Goal: Task Accomplishment & Management: Use online tool/utility

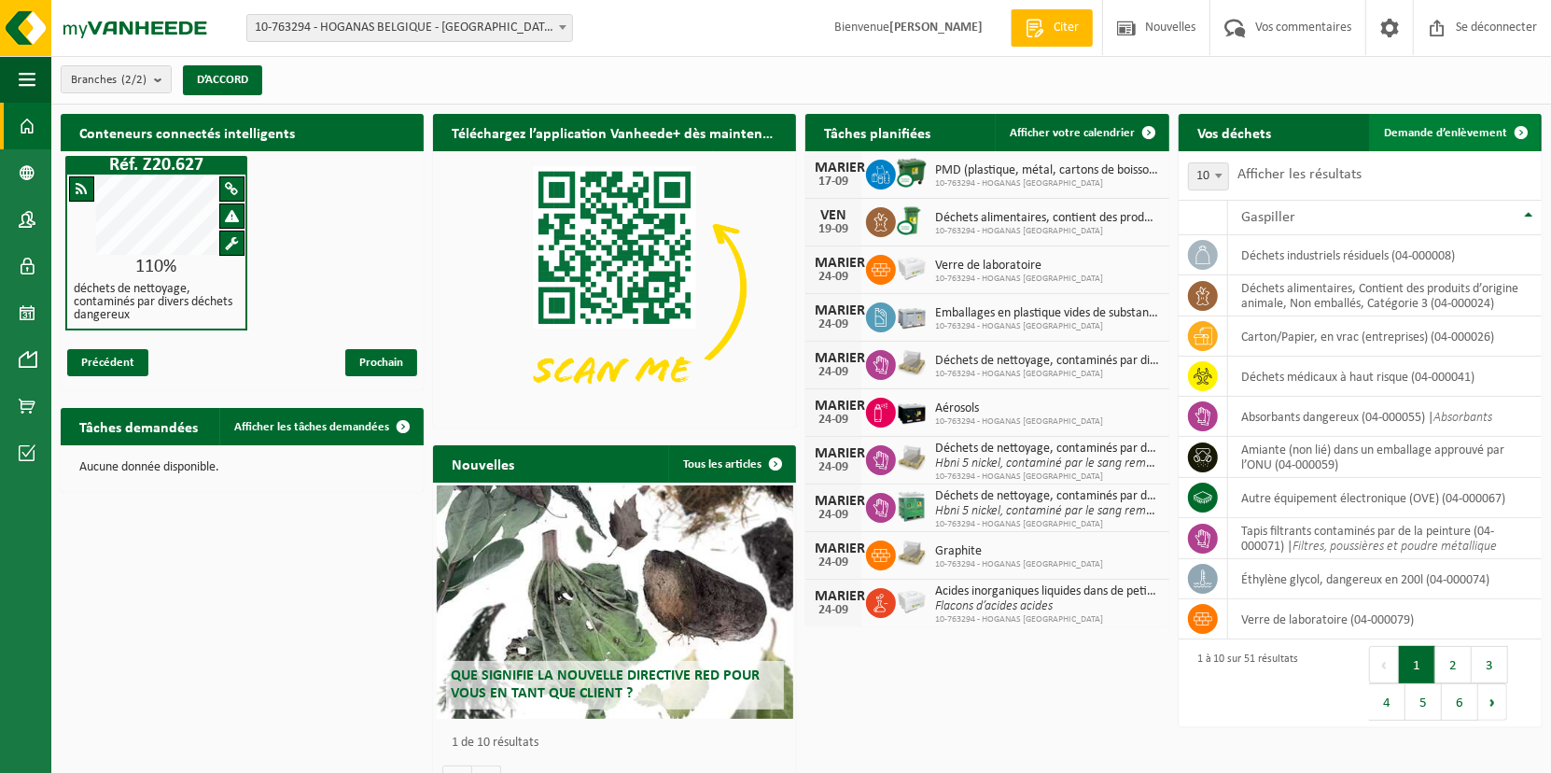
click at [1463, 130] on span "Demande d’enlèvement" at bounding box center [1445, 133] width 123 height 12
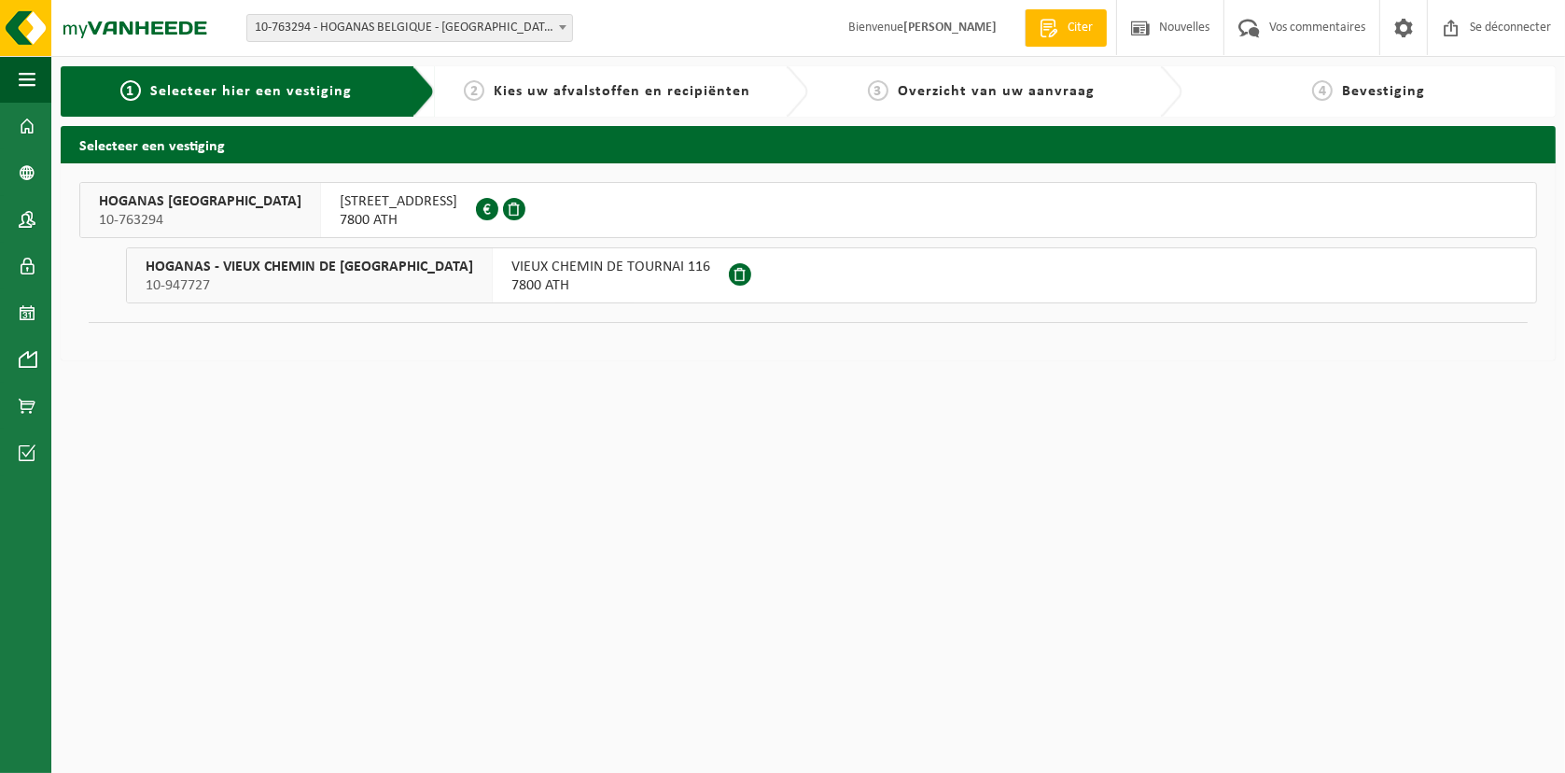
click at [340, 206] on span "RUELLE GROS PIERRE 10" at bounding box center [399, 201] width 118 height 19
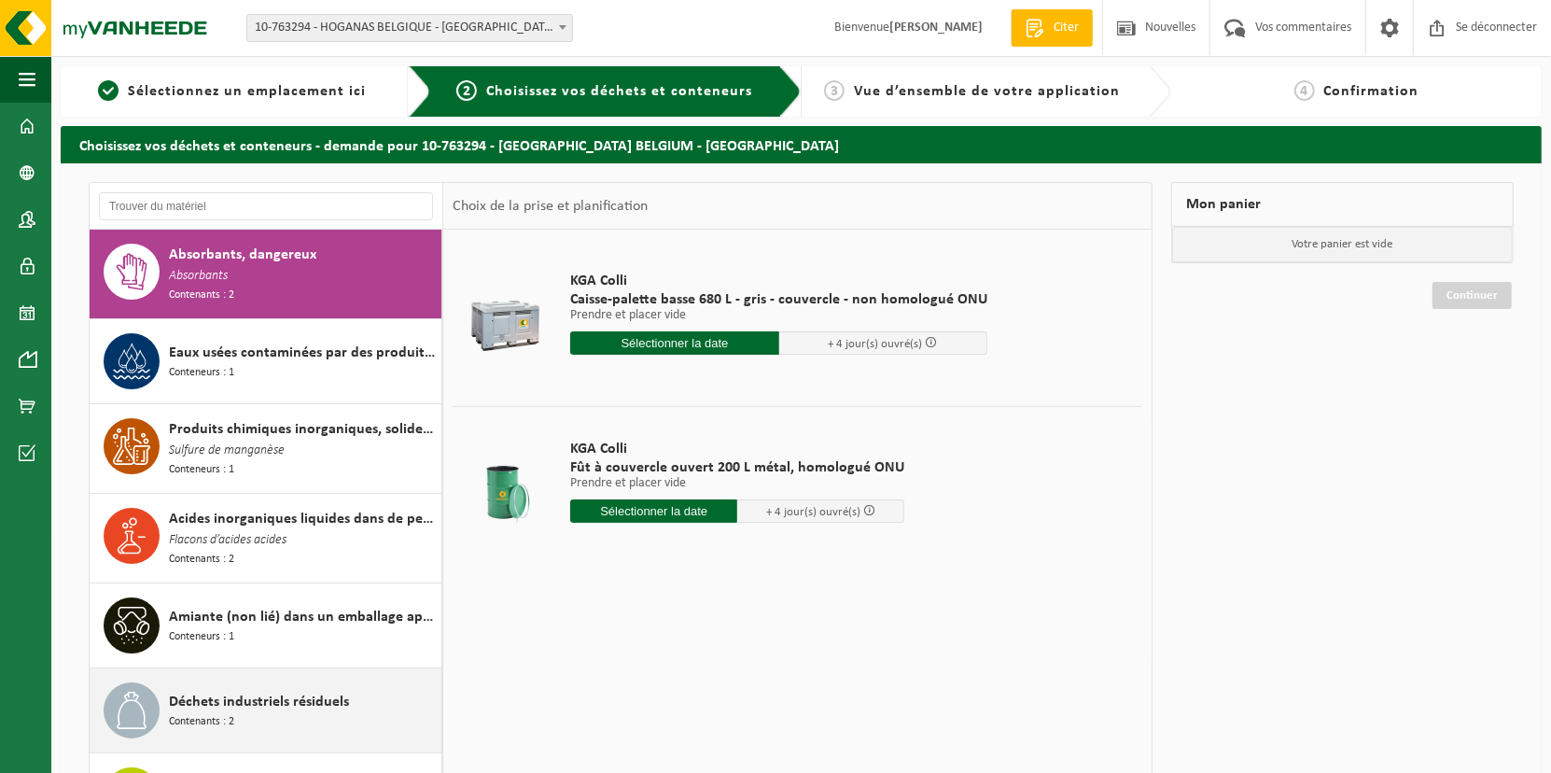
click at [266, 710] on div "Déchets industriels résiduels Contenants : 2" at bounding box center [303, 710] width 268 height 56
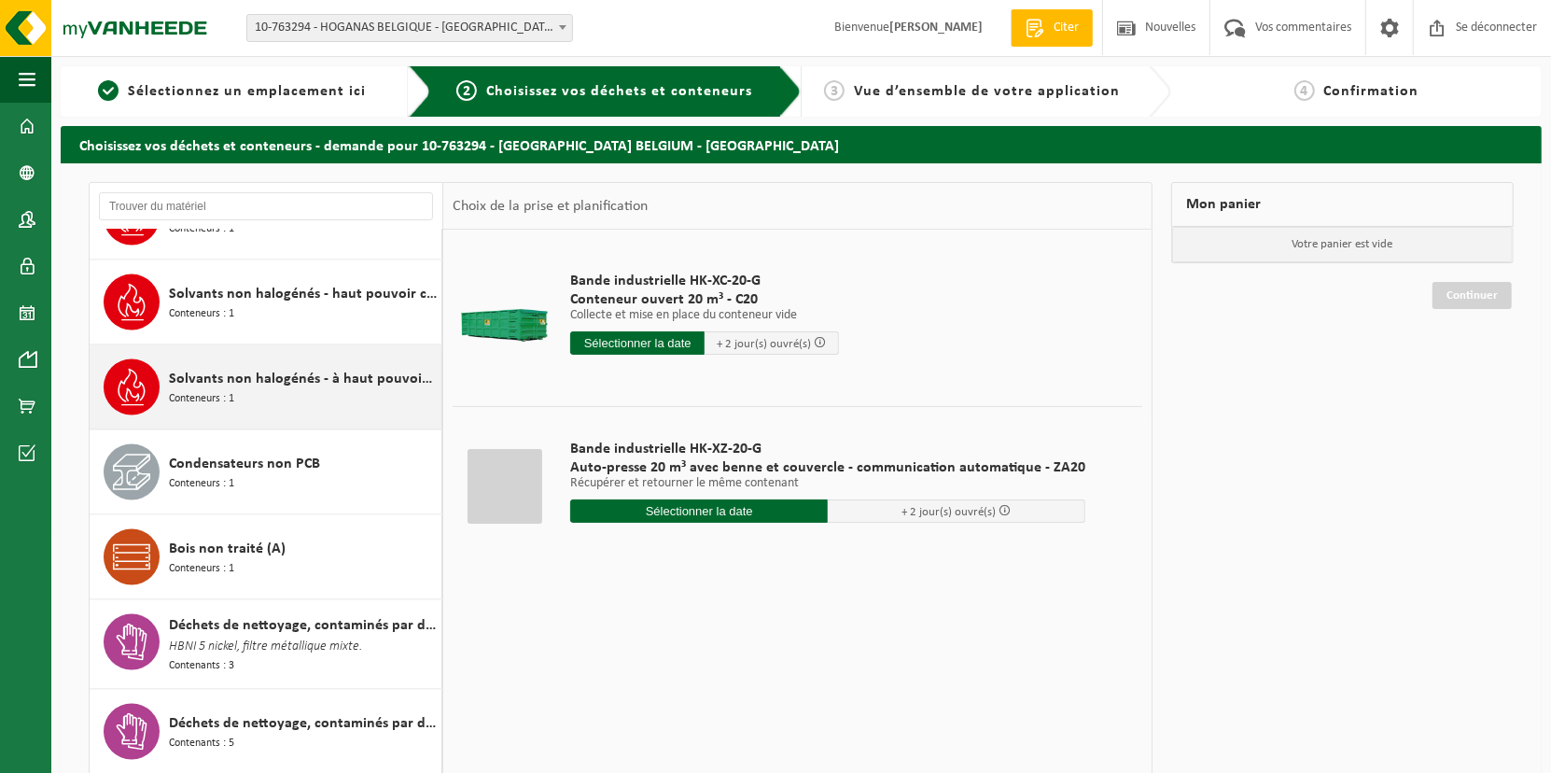
scroll to position [2299, 0]
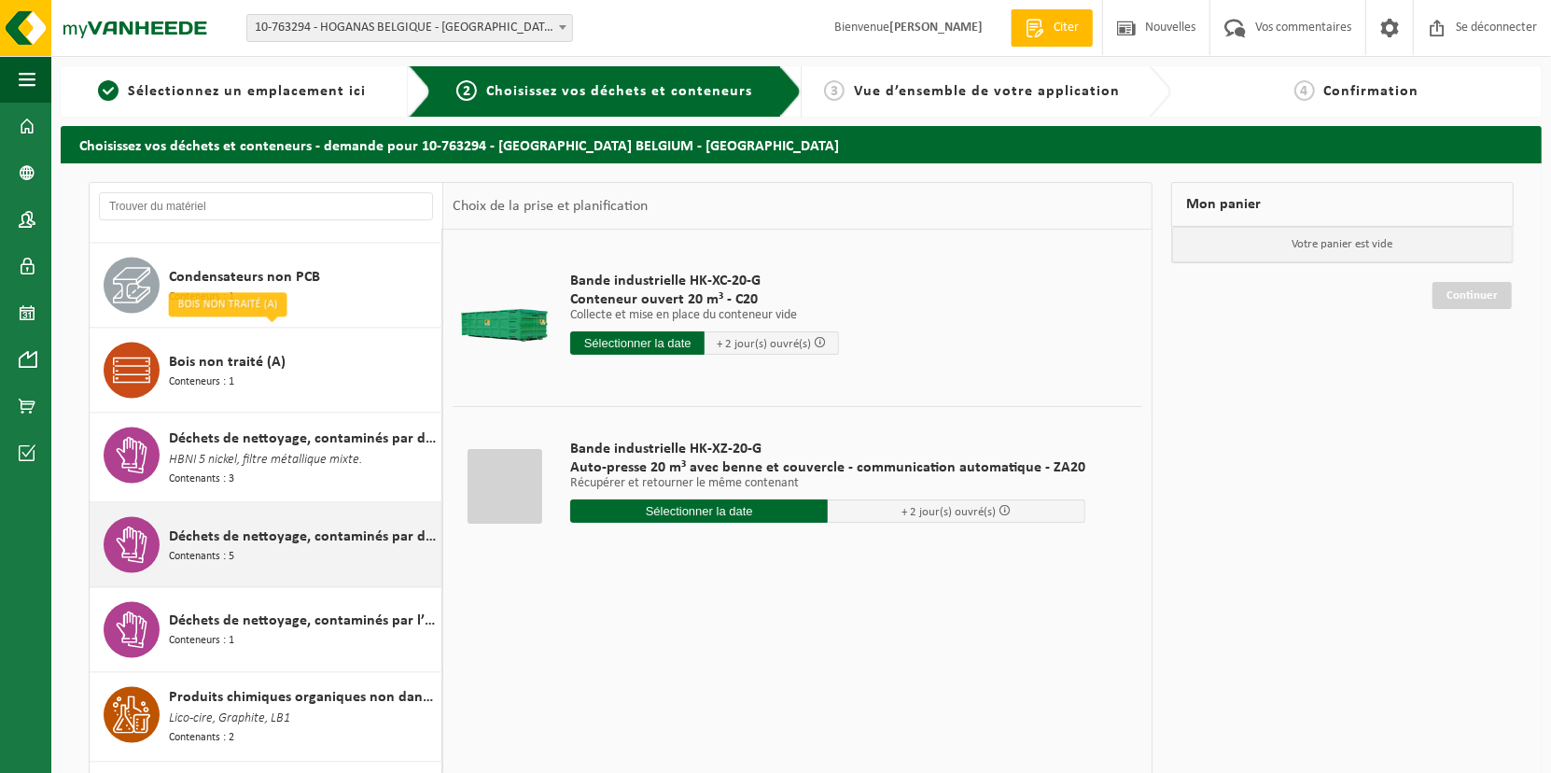
click at [256, 526] on span "Déchets de nettoyage, contaminés par divers déchets dangereux" at bounding box center [303, 537] width 268 height 22
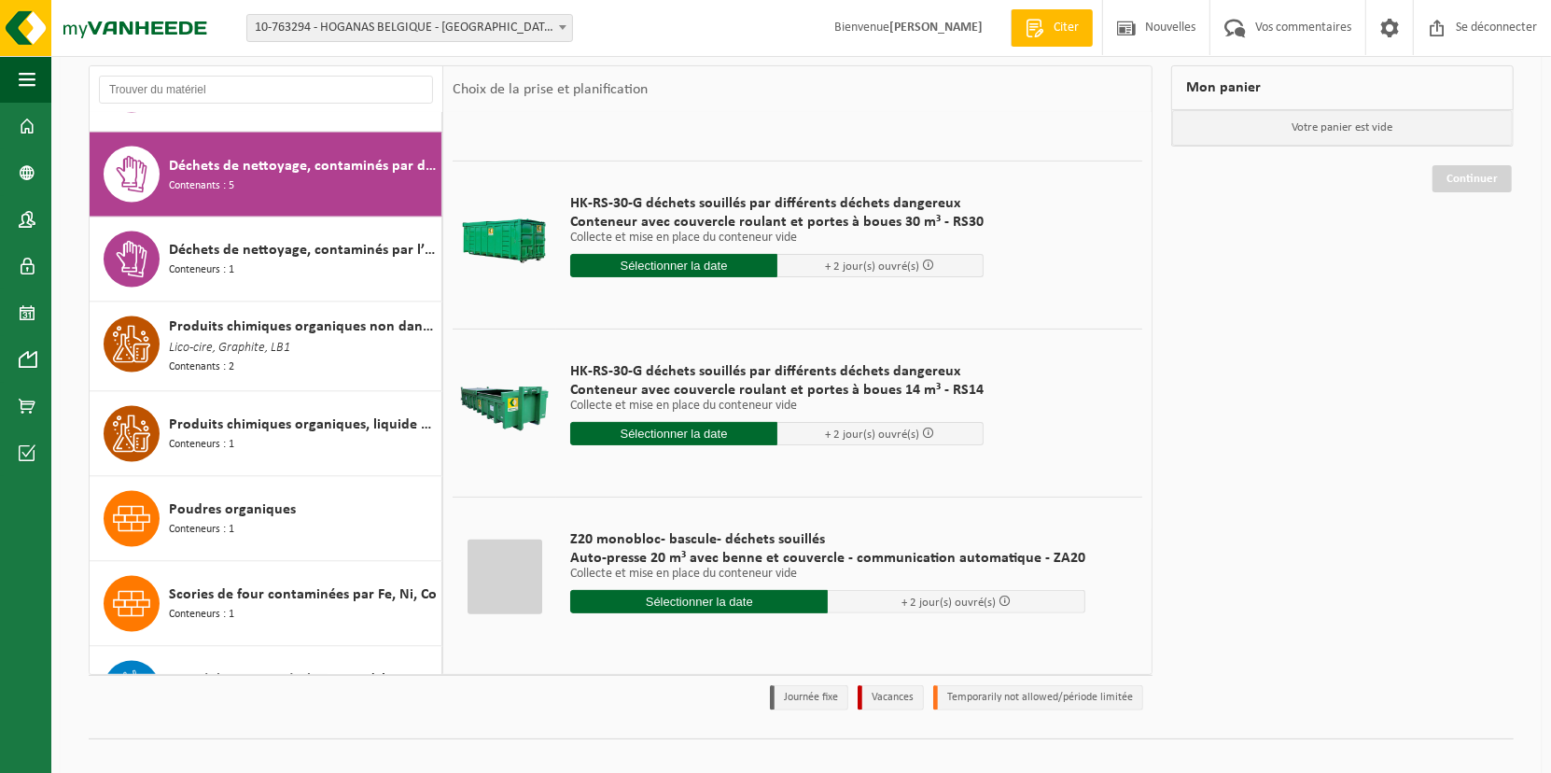
scroll to position [138, 0]
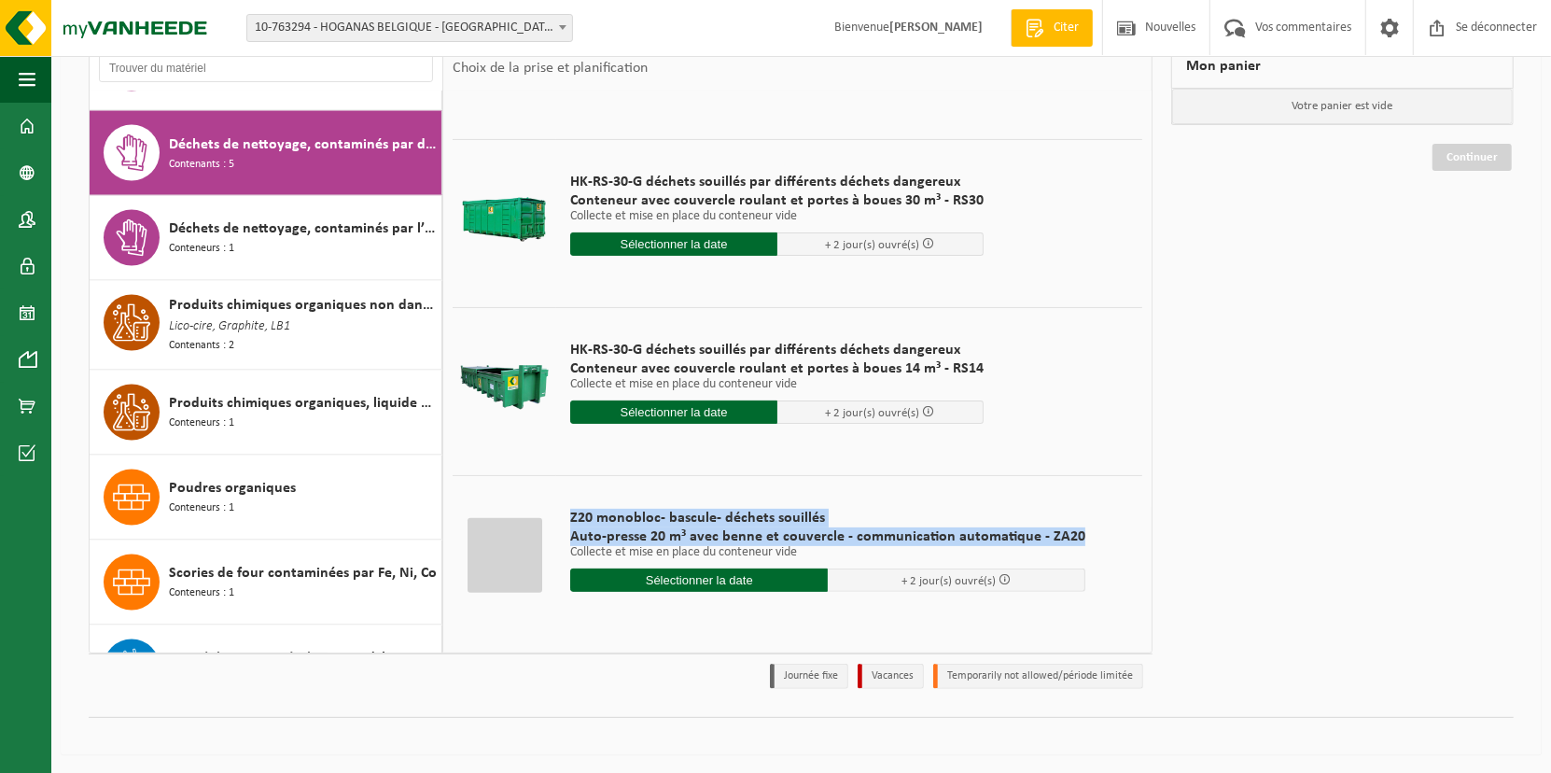
drag, startPoint x: 1102, startPoint y: 539, endPoint x: 1069, endPoint y: 540, distance: 33.6
click at [1069, 540] on td "Z20 monobloc- bascule- déchets souillés Auto-presse 20 m³ avec benne et couverc…" at bounding box center [849, 554] width 586 height 159
copy div "Z20 monobloc- bascule- déchets souillés Auto-presse 20 m³ avec benne et couverc…"
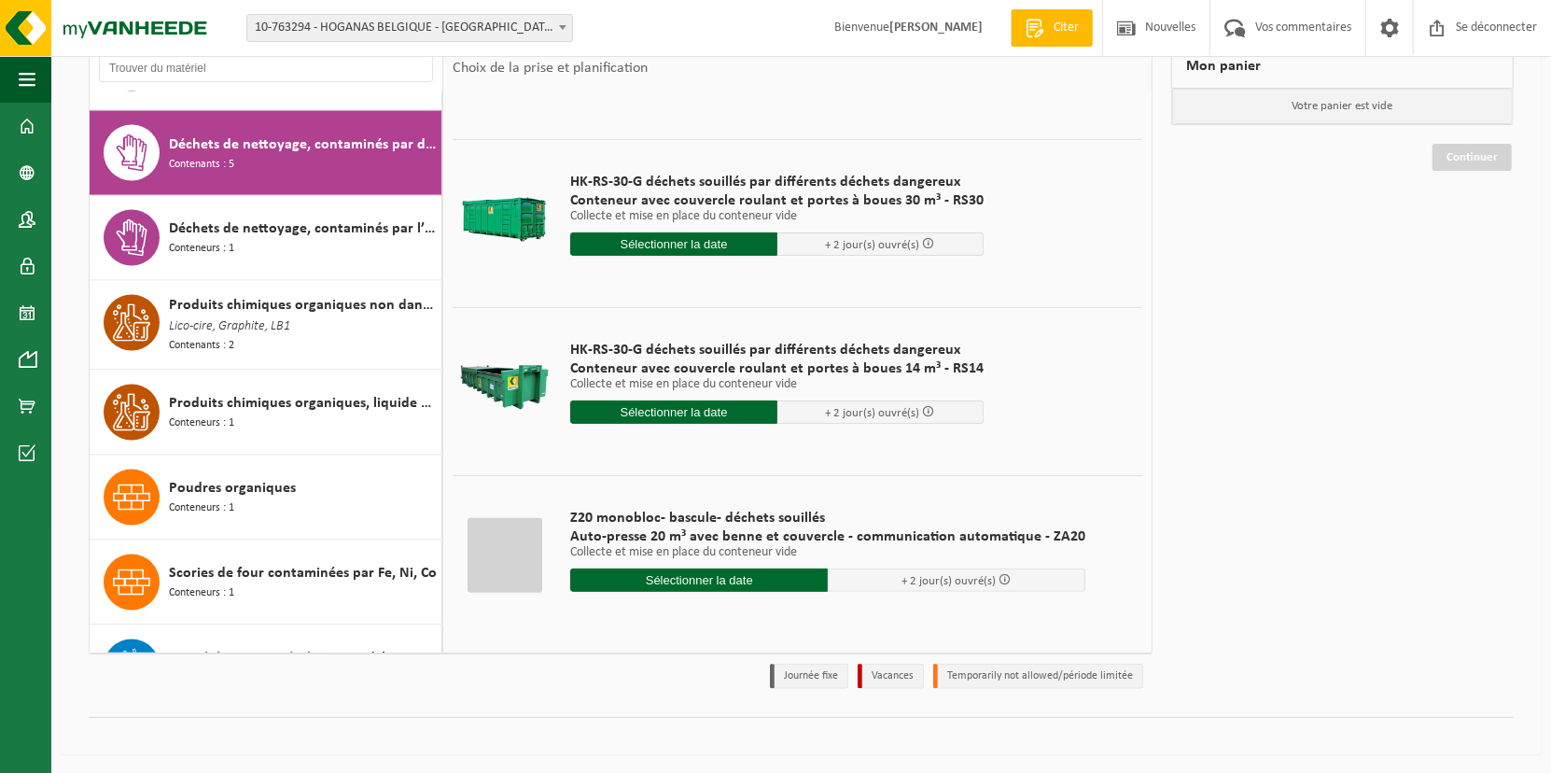
click at [924, 477] on td "Z20 monobloc- bascule- déchets souillés Auto-presse 20 m³ avec benne et couverc…" at bounding box center [849, 554] width 586 height 159
click at [738, 570] on input "text" at bounding box center [699, 580] width 258 height 23
click at [687, 742] on div "18" at bounding box center [706, 745] width 39 height 30
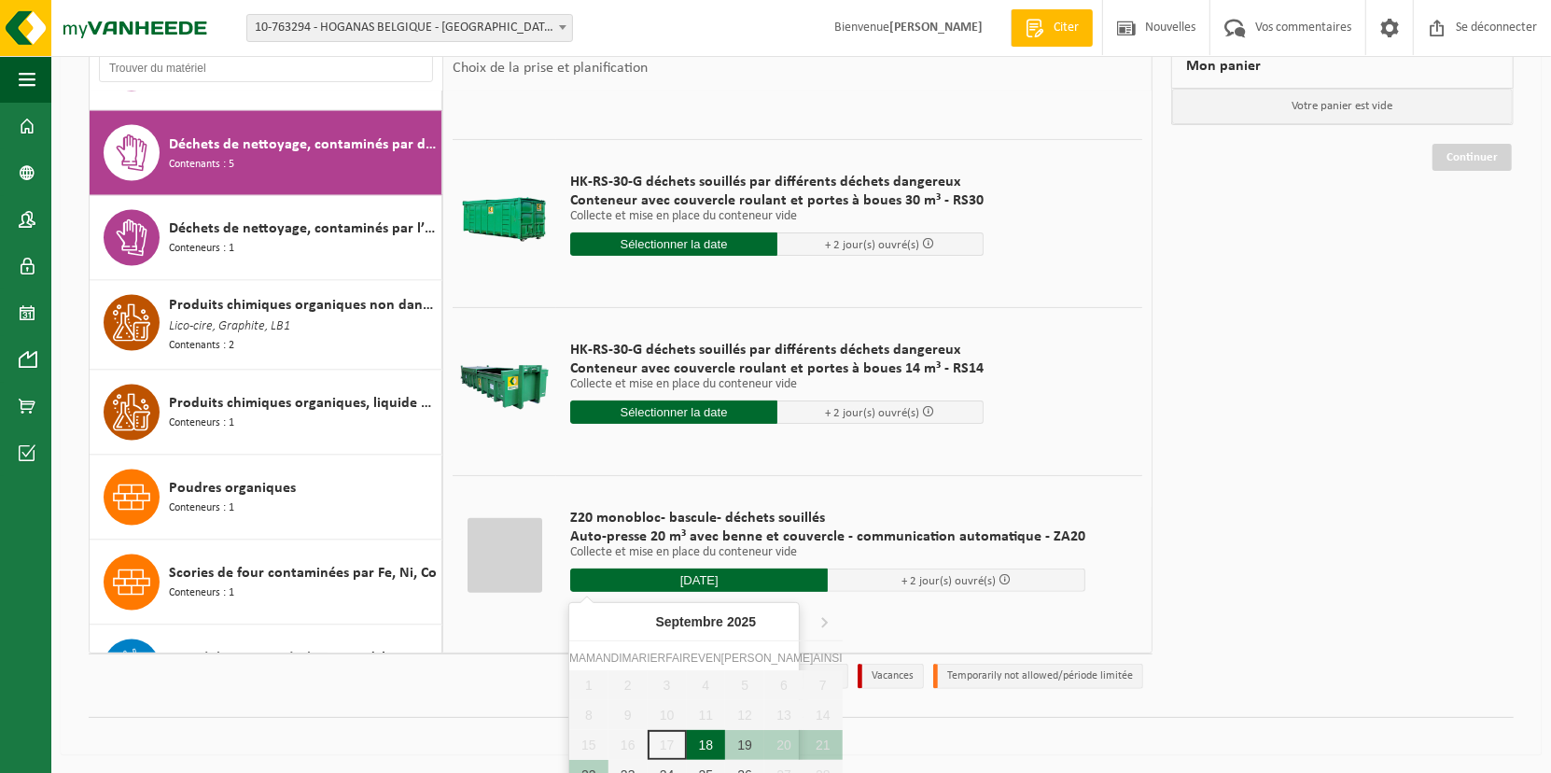
type input "Van 2025-09-18"
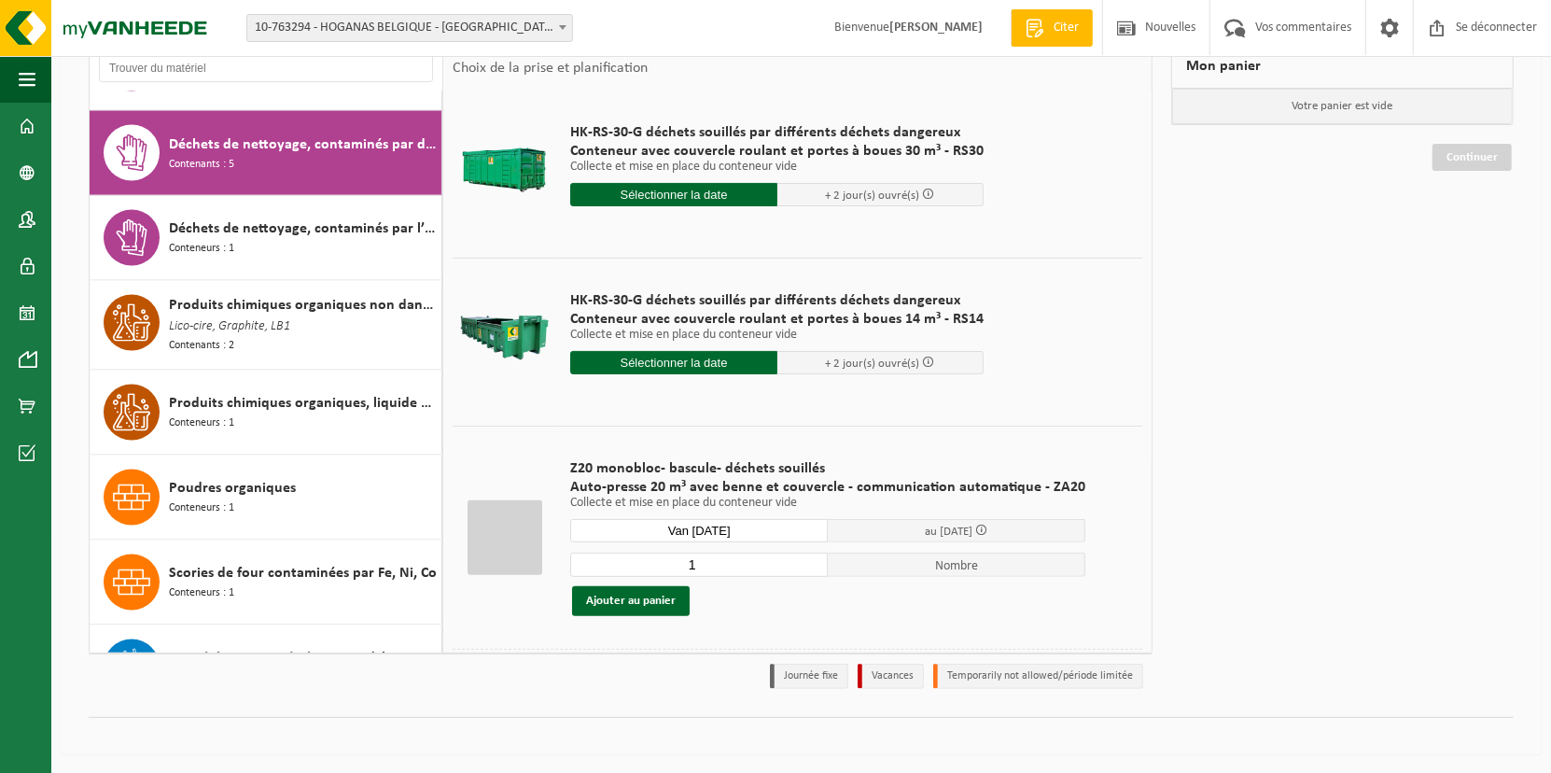
scroll to position [426, 0]
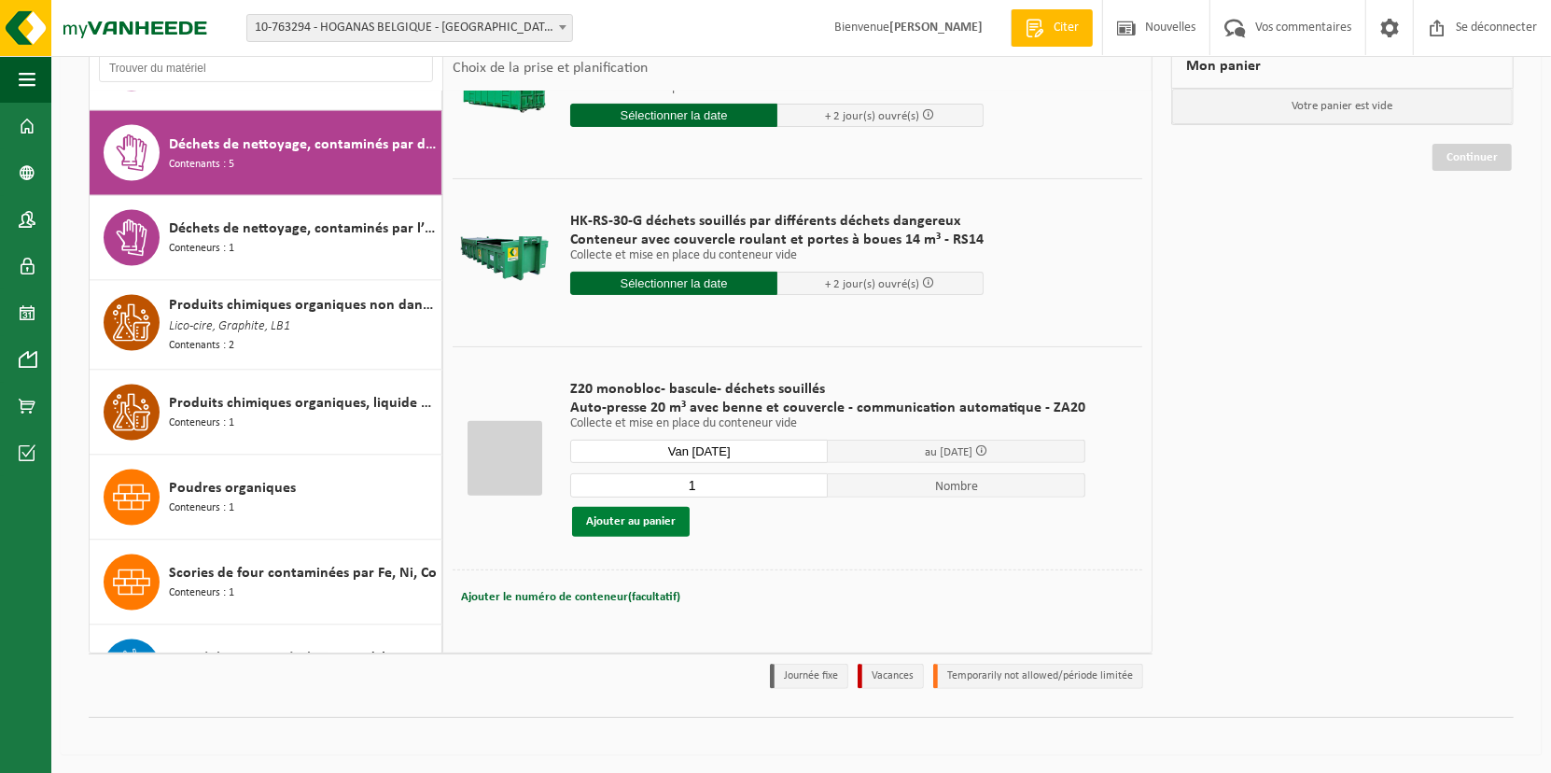
click at [663, 526] on button "Ajouter au panier" at bounding box center [631, 522] width 118 height 30
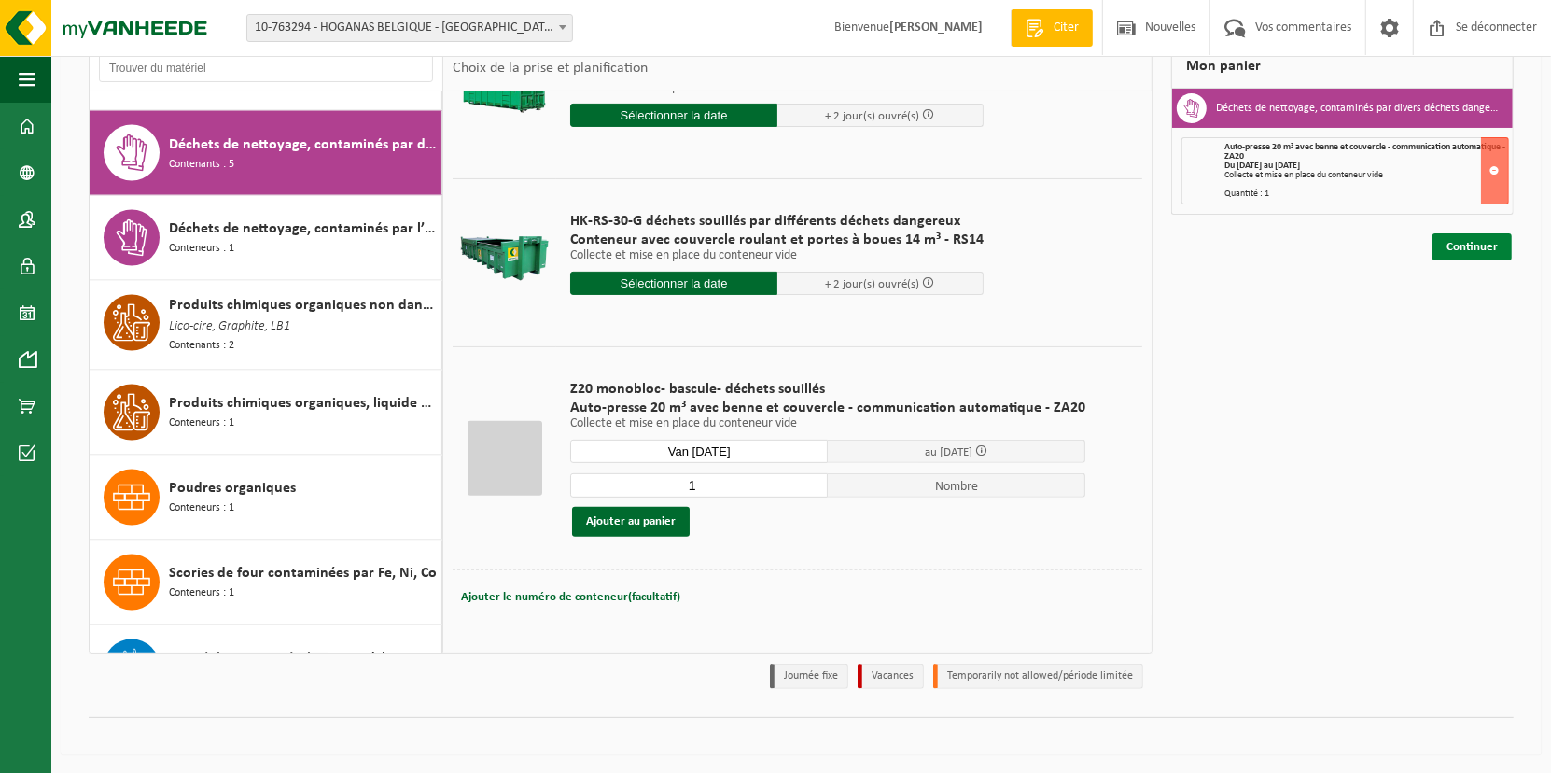
click at [1476, 246] on link "Continuer" at bounding box center [1472, 246] width 79 height 27
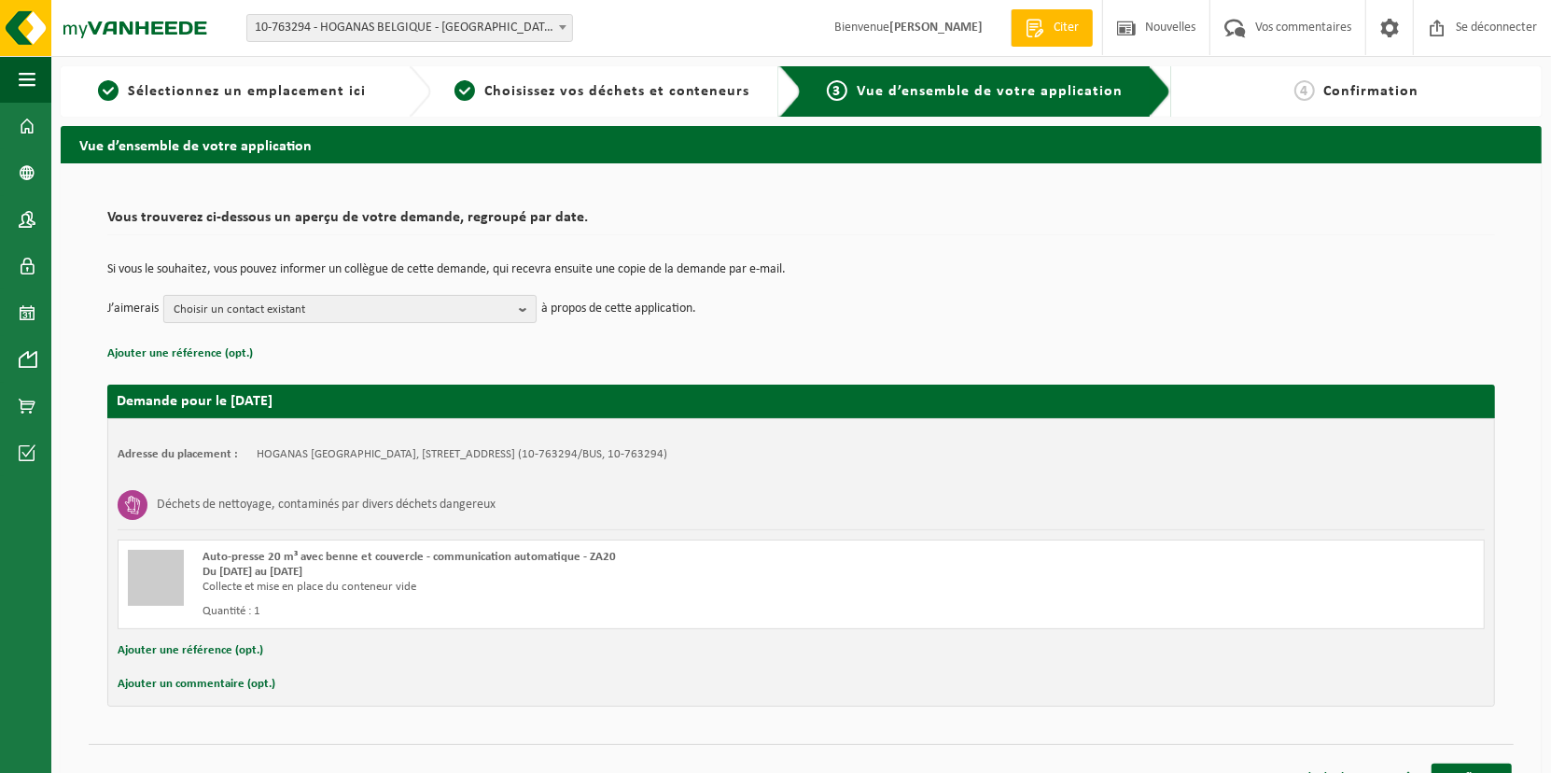
click at [527, 307] on b "button" at bounding box center [527, 309] width 17 height 26
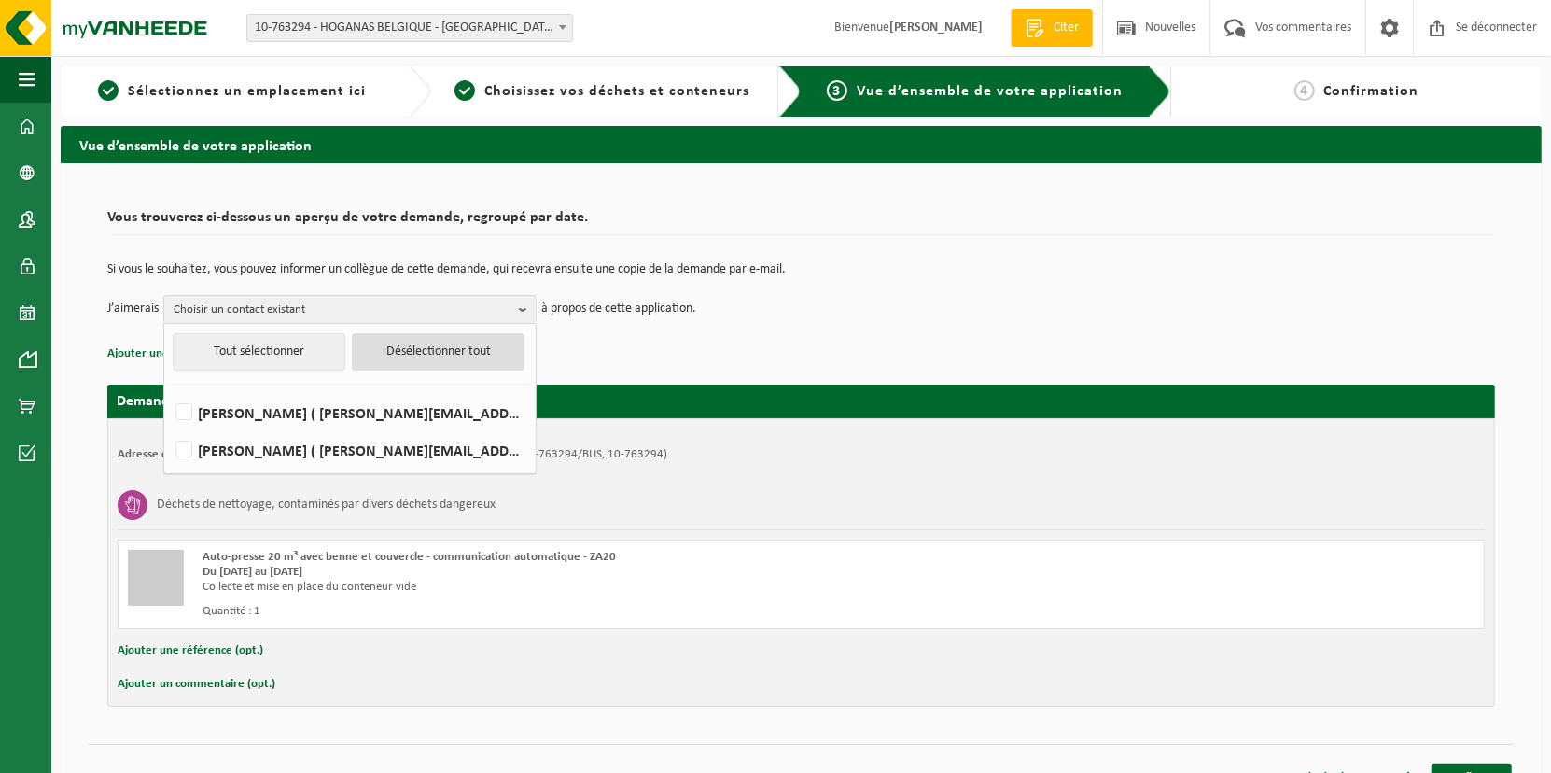
click at [416, 358] on button "Désélectionner tout" at bounding box center [438, 351] width 173 height 37
click at [236, 350] on button "Tout sélectionner" at bounding box center [259, 351] width 173 height 37
checkbox input "true"
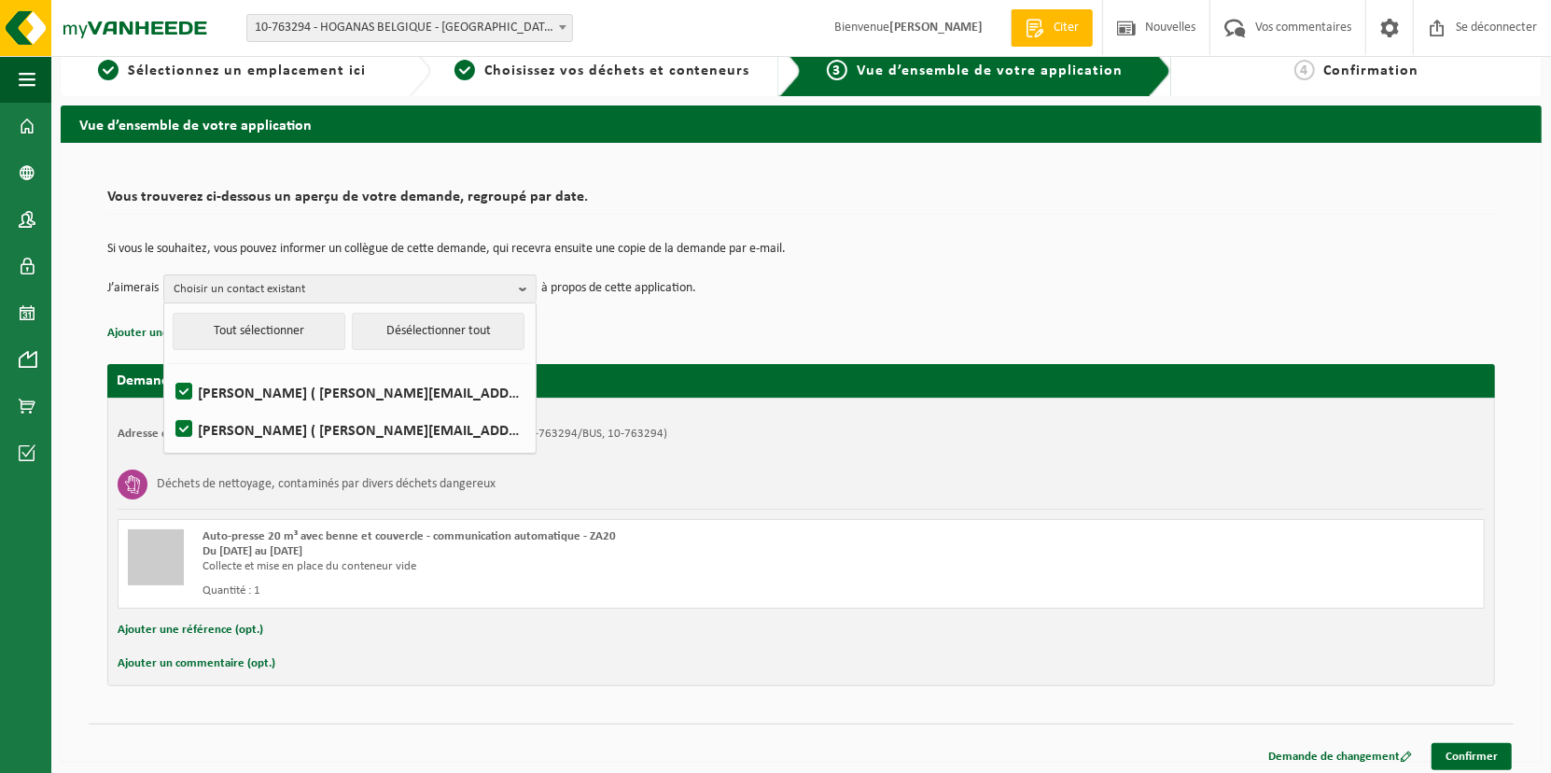
scroll to position [26, 0]
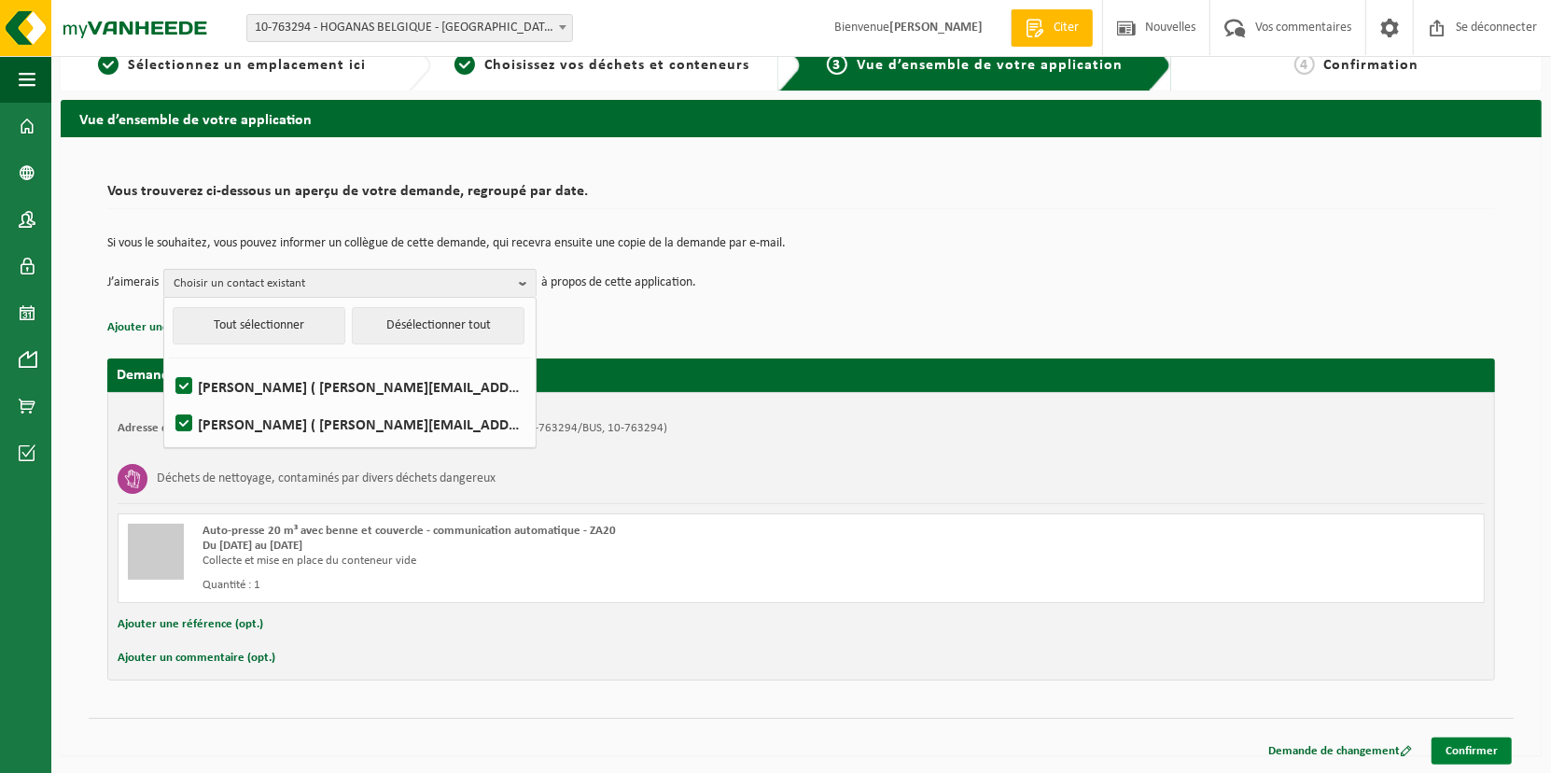
click at [1471, 737] on link "Confirmer" at bounding box center [1472, 750] width 80 height 27
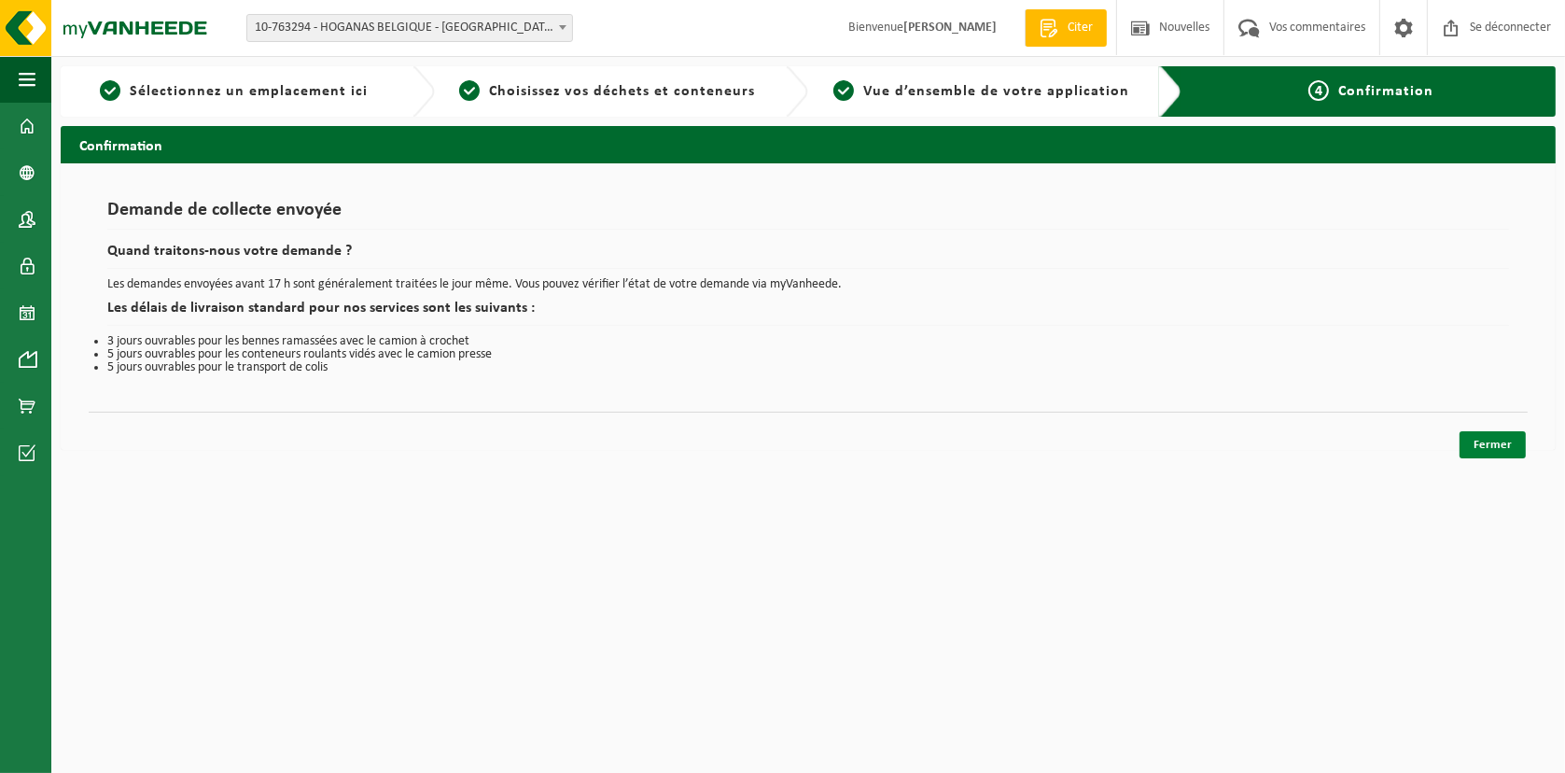
click at [1501, 451] on link "Fermer" at bounding box center [1493, 444] width 66 height 27
